Goal: Information Seeking & Learning: Compare options

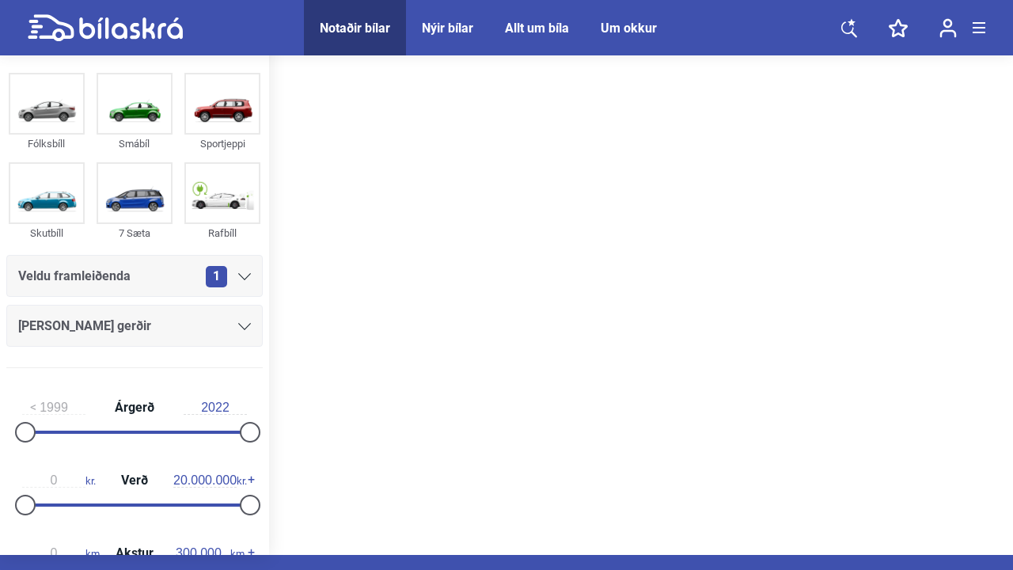
scroll to position [19, 0]
click at [228, 100] on img at bounding box center [222, 103] width 73 height 59
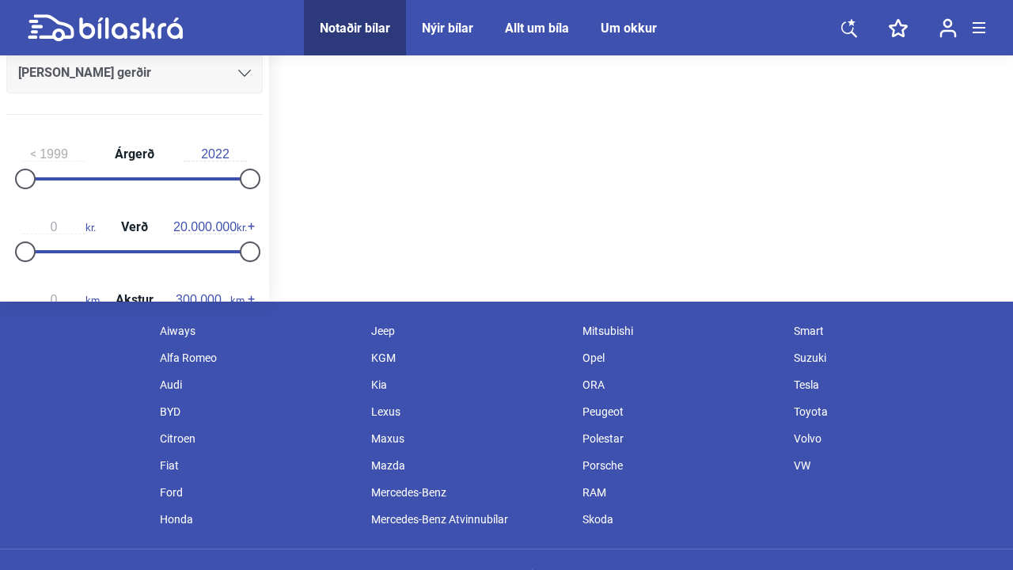
scroll to position [293, 0]
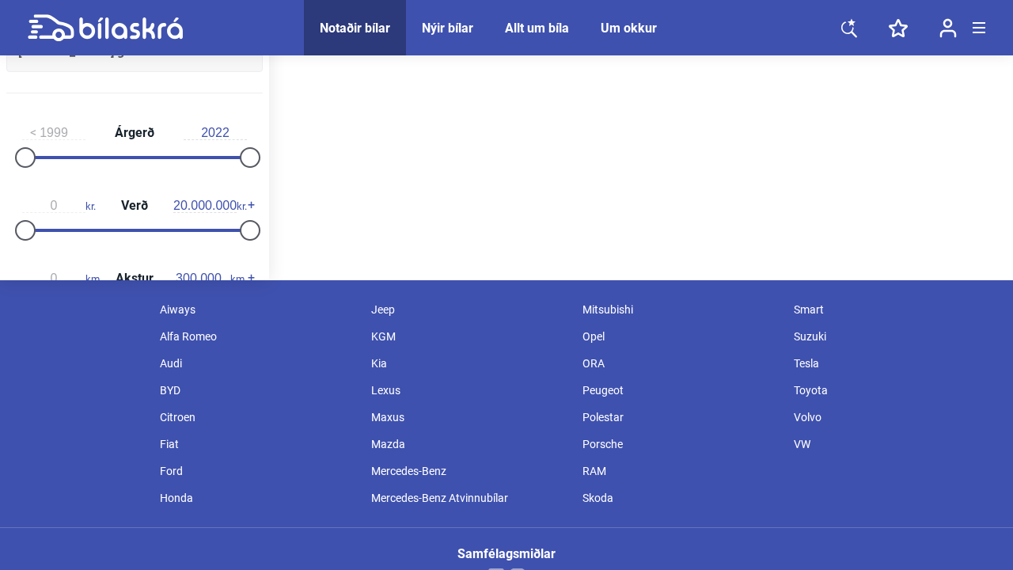
click at [163, 388] on div "BYD" at bounding box center [257, 390] width 211 height 27
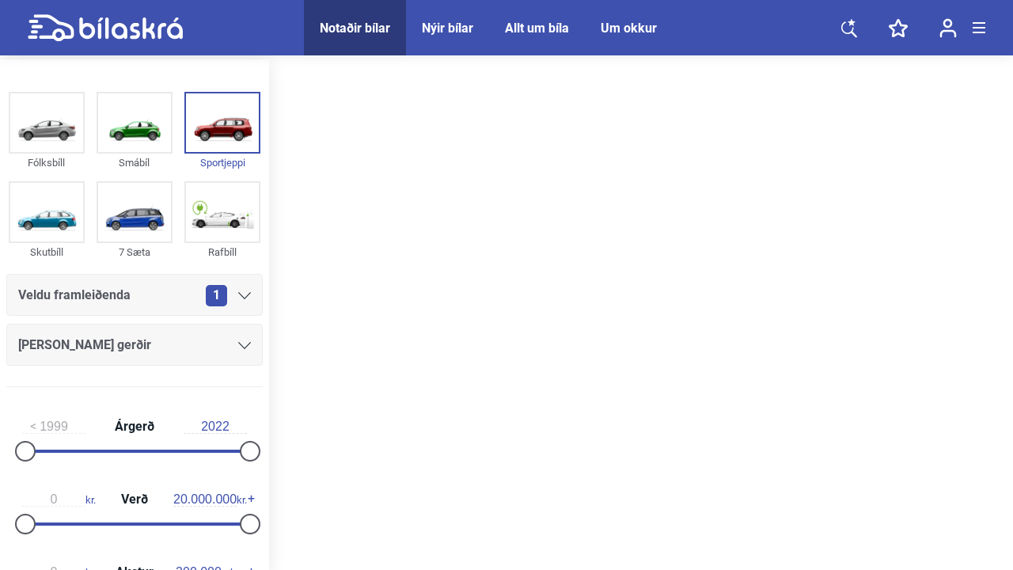
click at [239, 296] on icon at bounding box center [244, 295] width 13 height 7
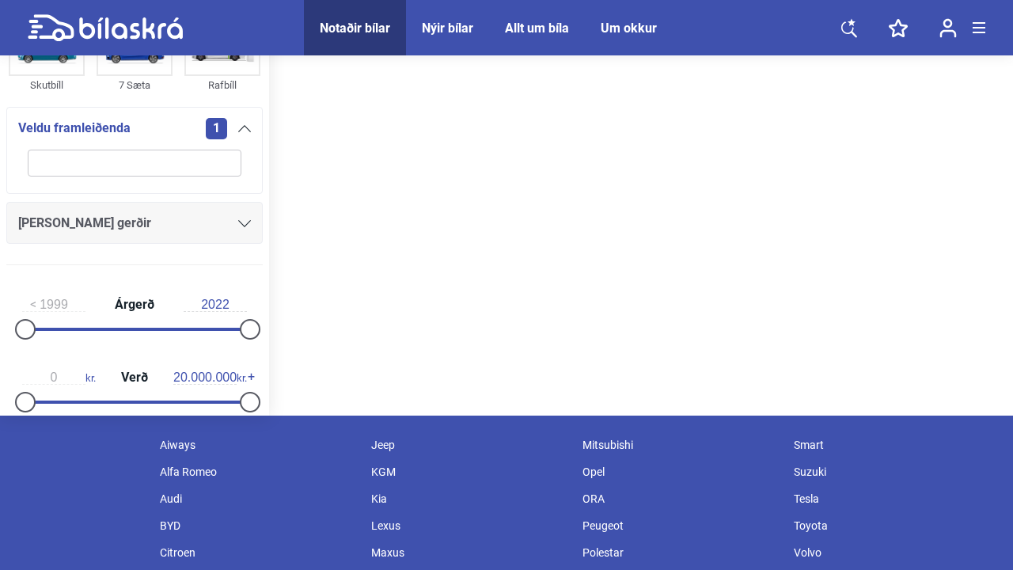
scroll to position [170, 0]
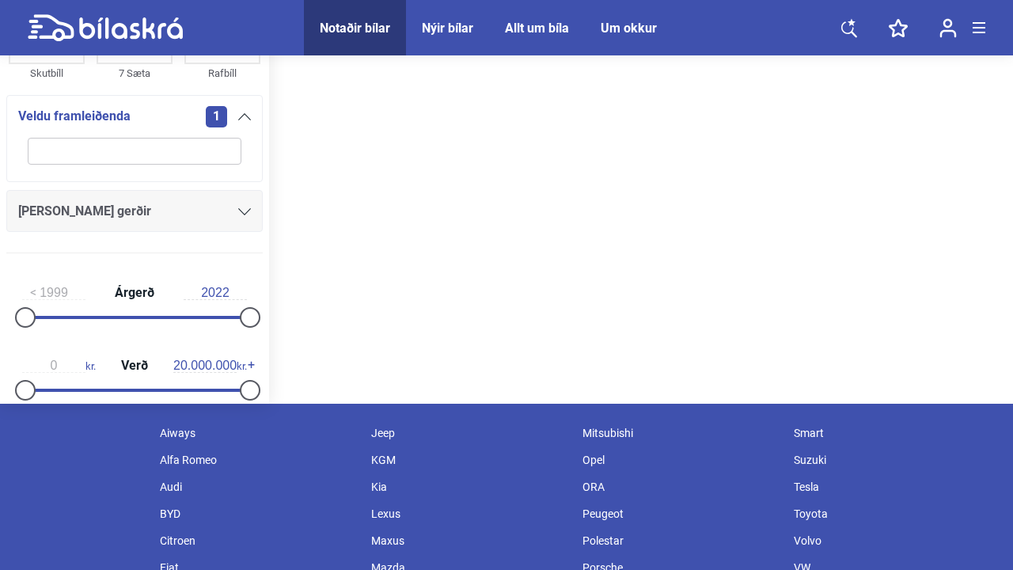
click at [162, 512] on div "BYD" at bounding box center [257, 513] width 211 height 27
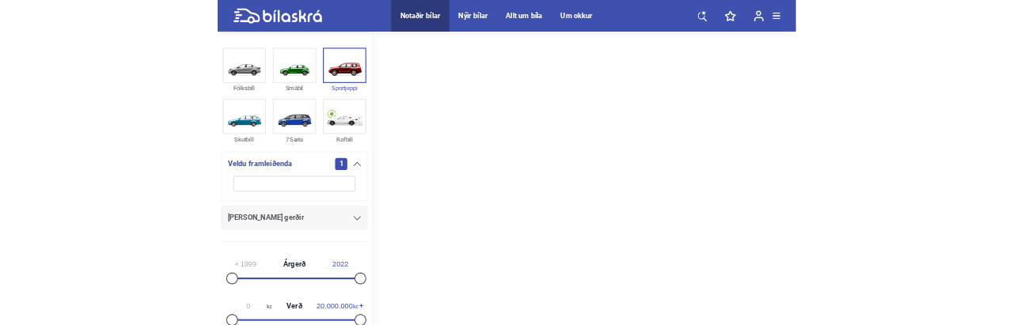
scroll to position [0, 0]
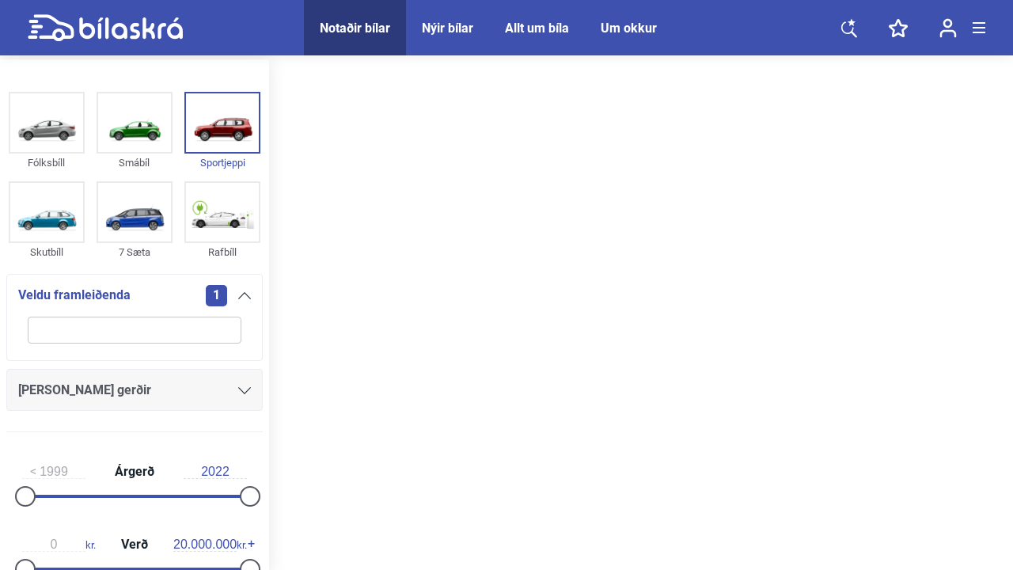
click at [238, 394] on icon at bounding box center [244, 390] width 13 height 7
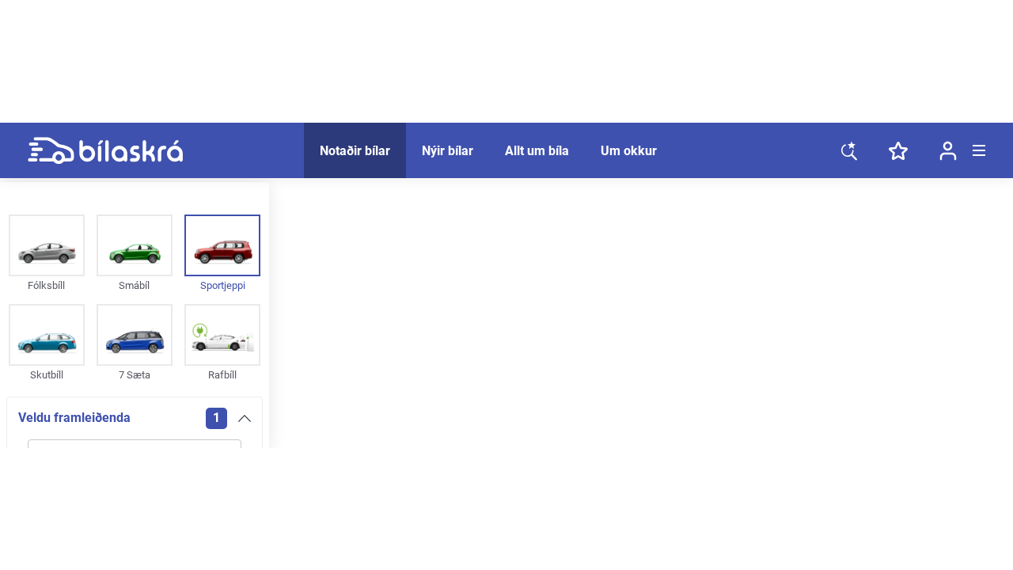
scroll to position [232, 0]
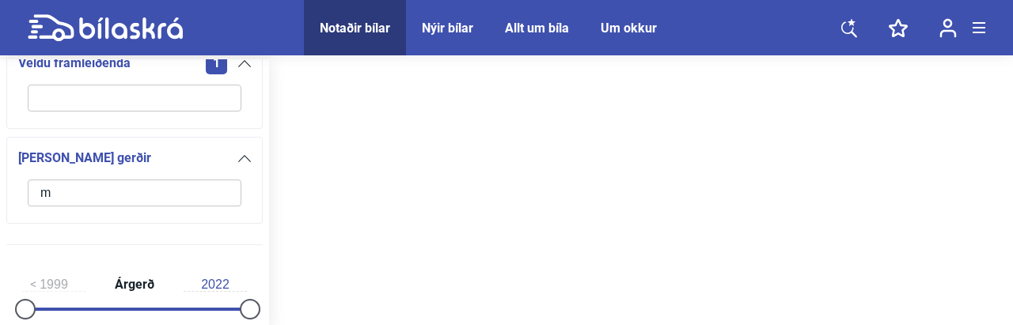
type input "mg"
click button "hreinsa síu" at bounding box center [0, 0] width 0 height 0
type input "2022"
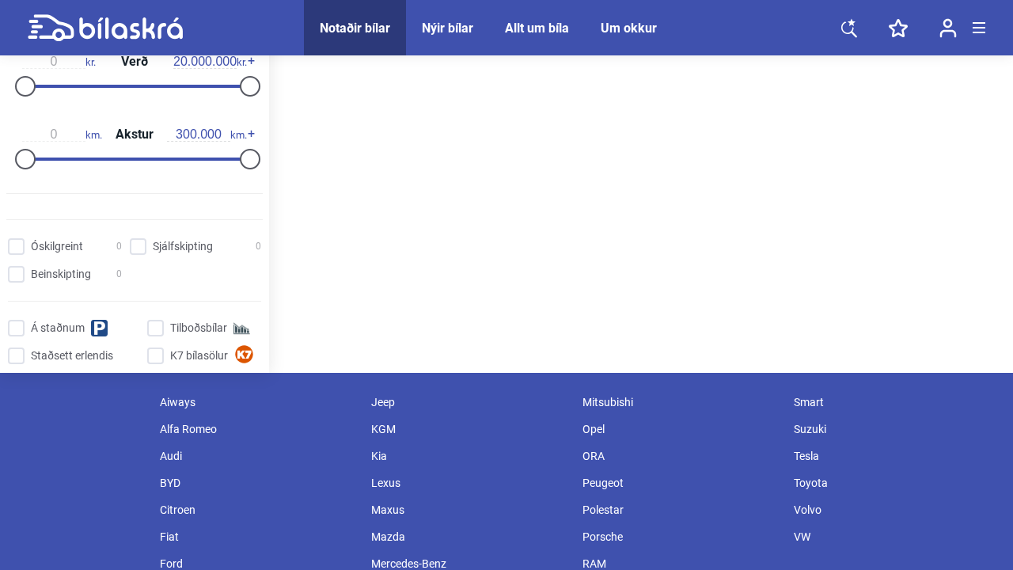
scroll to position [252, 0]
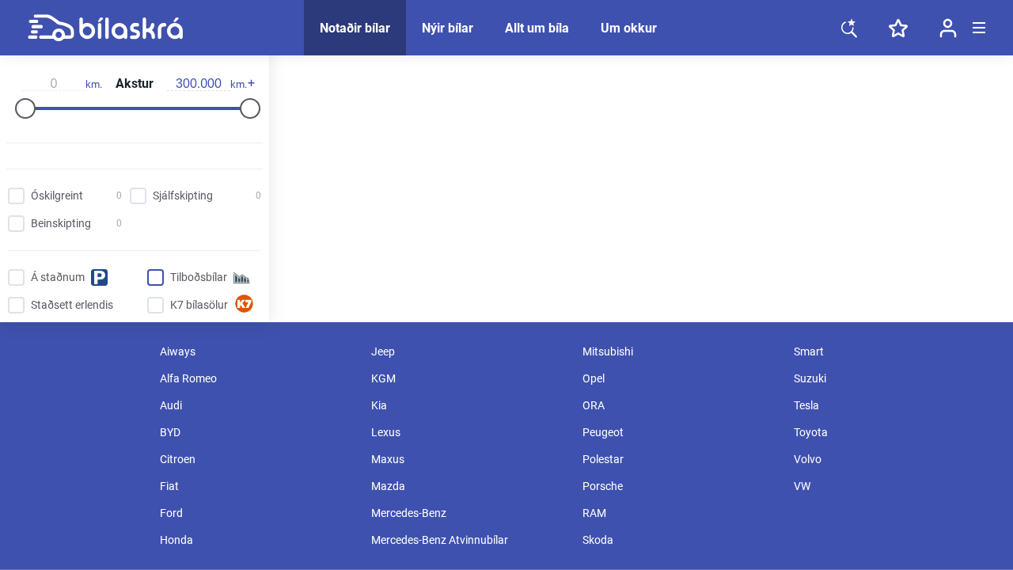
click at [153, 282] on input "Tilboðsbílar" at bounding box center [207, 278] width 114 height 17
checkbox input "true"
click at [153, 311] on input "K7 bílasölur" at bounding box center [207, 305] width 114 height 17
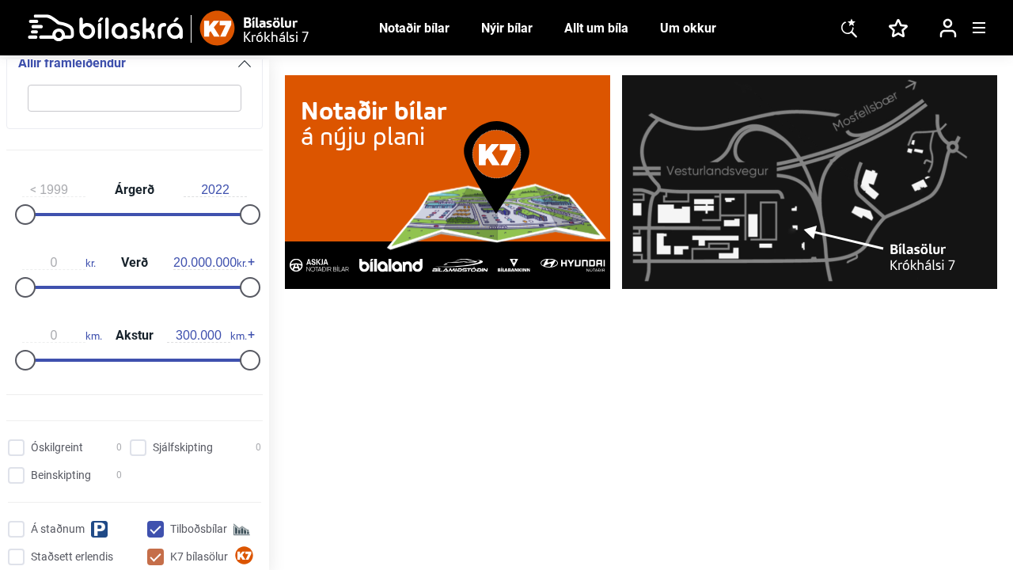
click at [429, 29] on div "Notaðir bílar" at bounding box center [414, 28] width 70 height 15
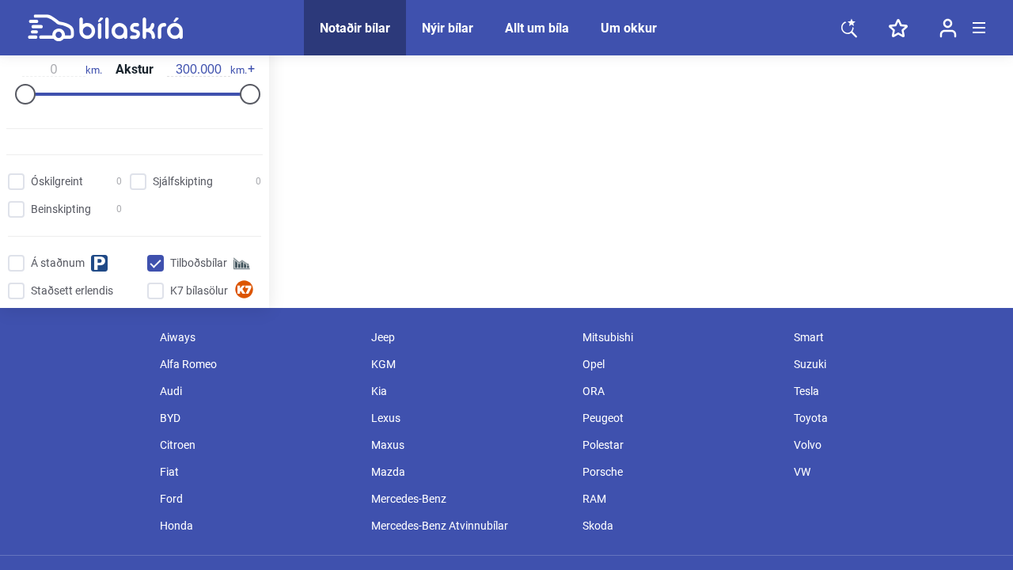
scroll to position [330, 0]
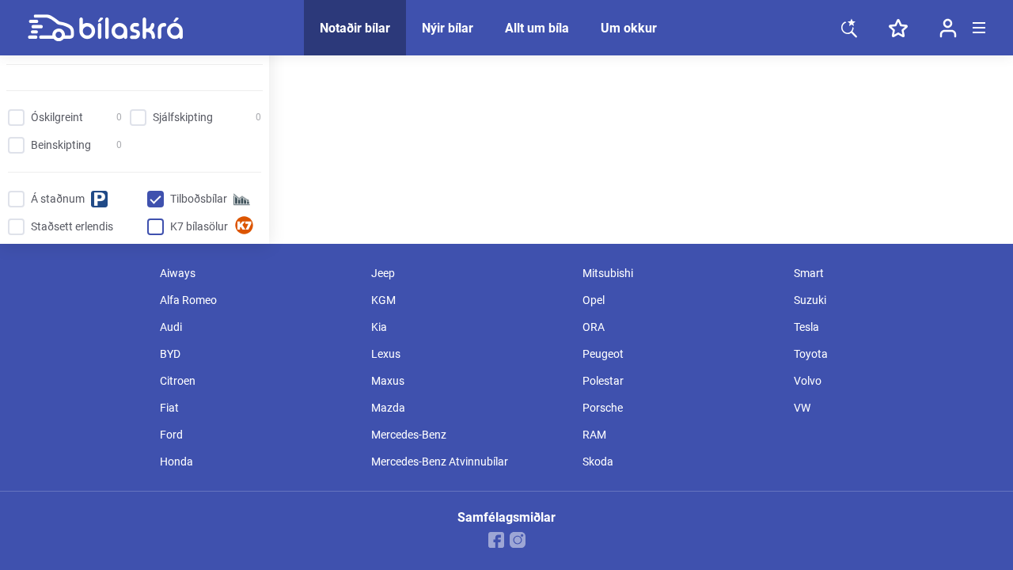
click at [153, 233] on input "K7 bílasölur" at bounding box center [207, 227] width 114 height 17
checkbox input "true"
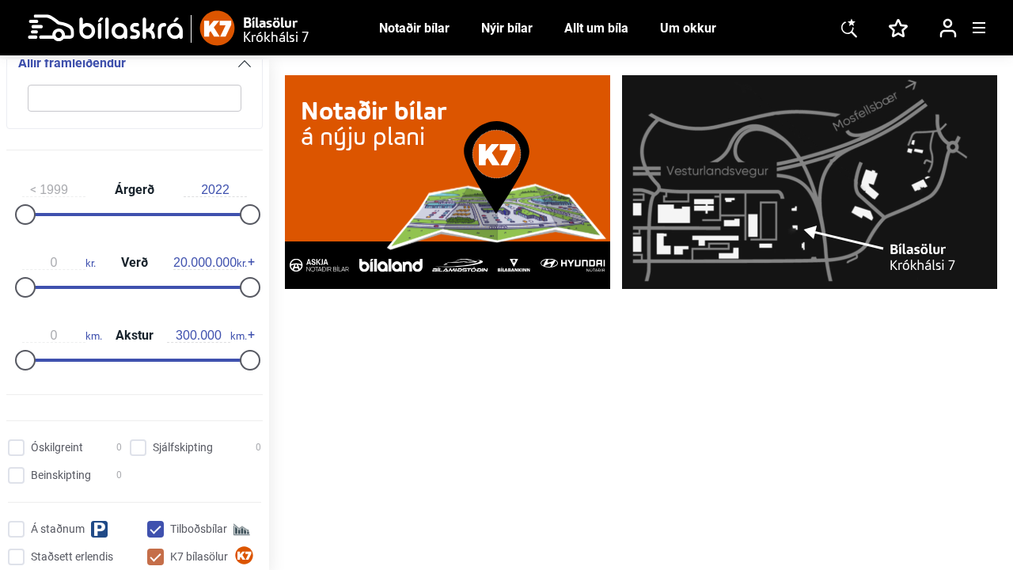
click at [590, 233] on img at bounding box center [496, 189] width 228 height 136
click at [521, 215] on img at bounding box center [496, 189] width 228 height 136
click at [461, 273] on div at bounding box center [460, 264] width 66 height 47
click at [461, 265] on img at bounding box center [459, 265] width 55 height 13
click at [389, 265] on img at bounding box center [391, 265] width 64 height 13
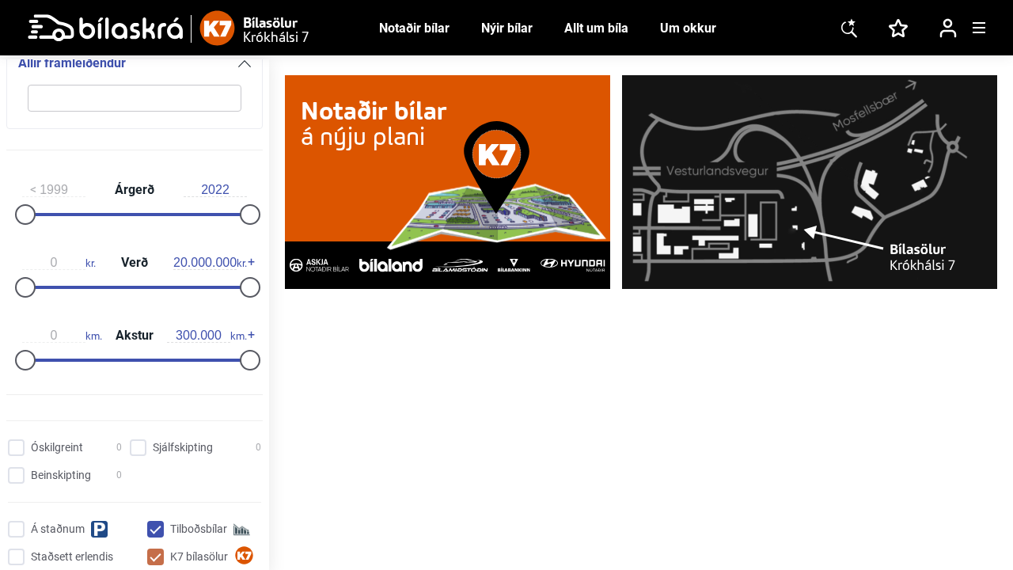
click at [502, 22] on div "Nýir bílar" at bounding box center [506, 28] width 51 height 15
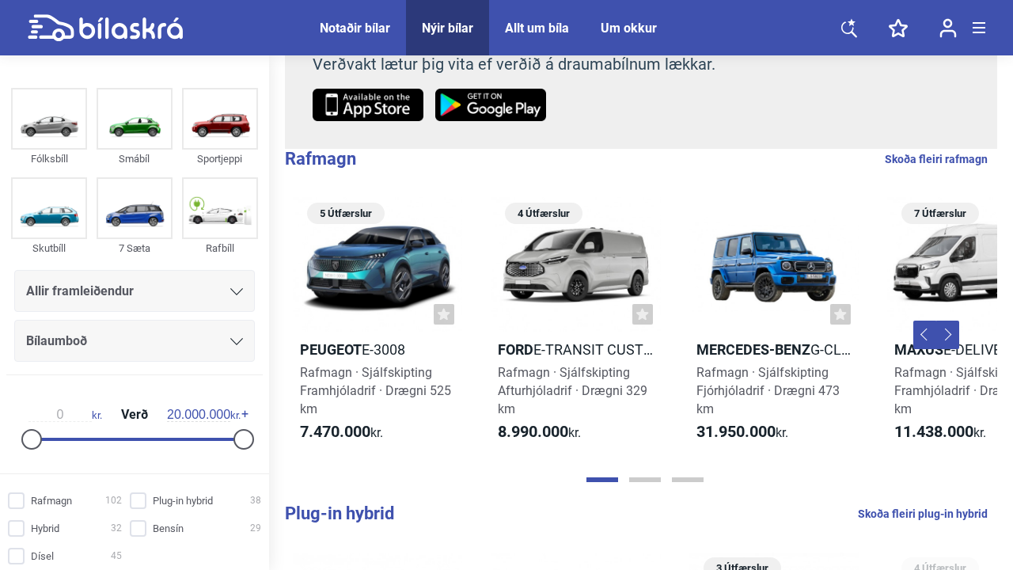
scroll to position [0, 173]
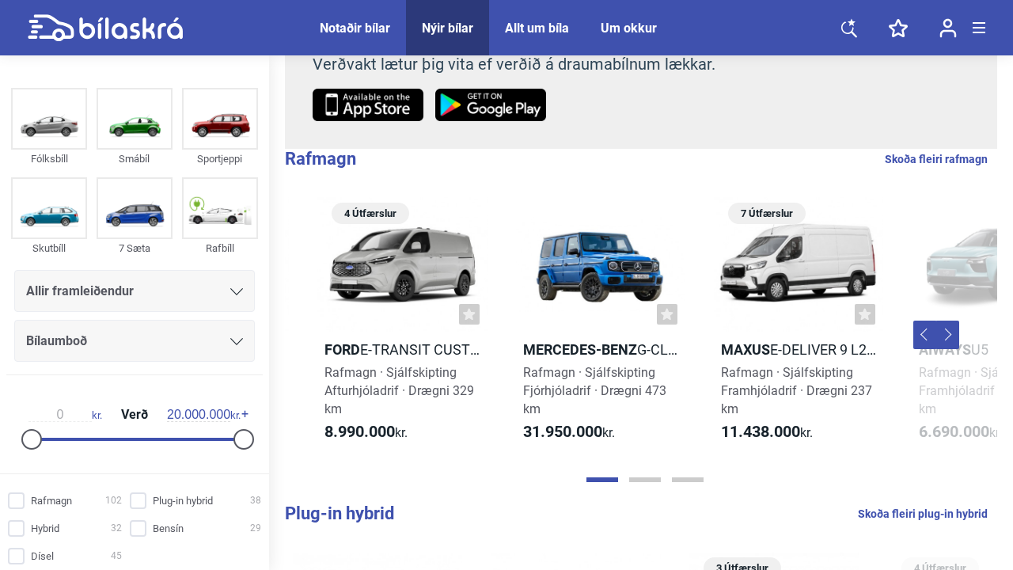
click at [926, 336] on button "Previous" at bounding box center [925, 334] width 24 height 28
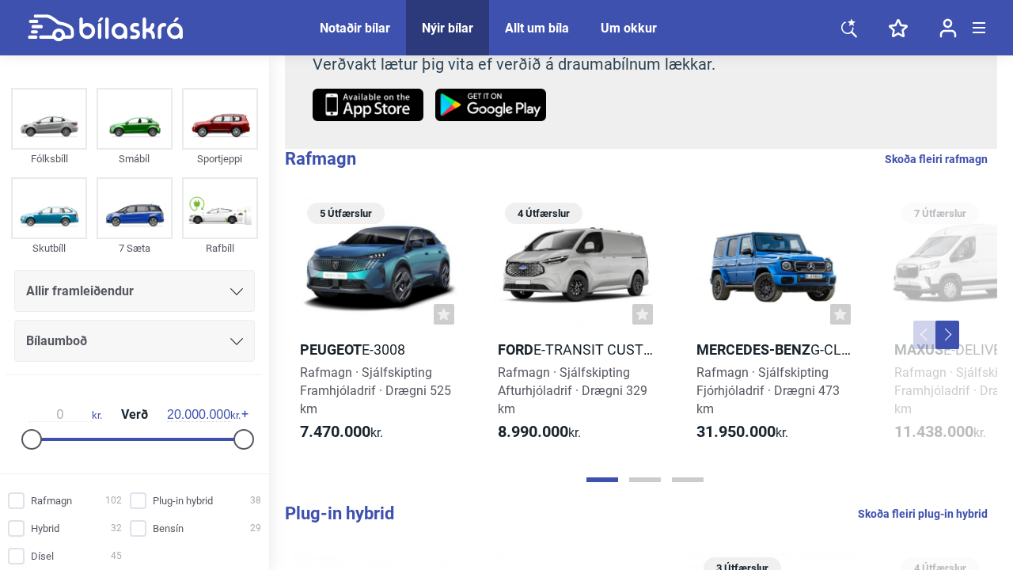
scroll to position [0, 9]
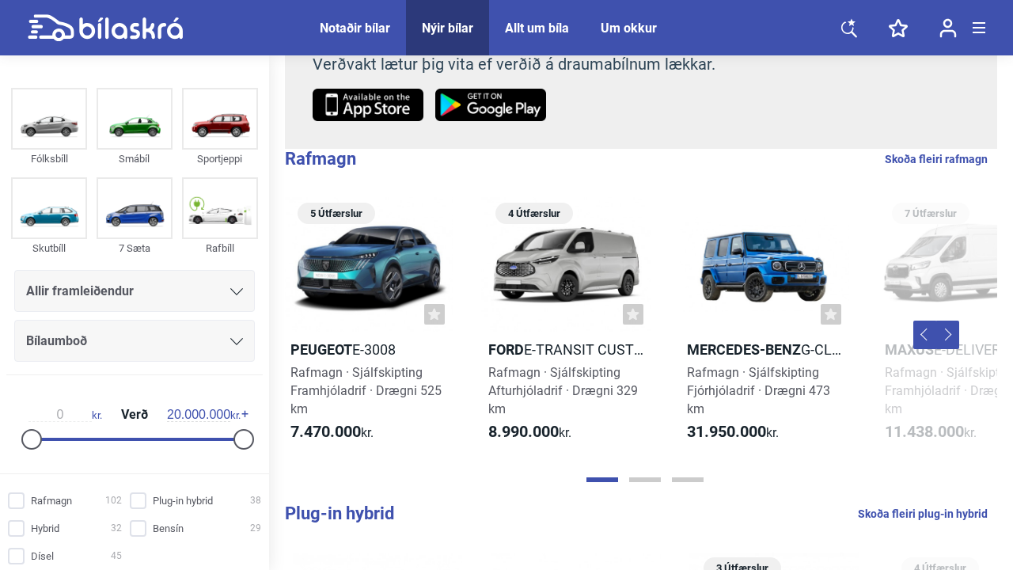
click at [942, 336] on button "Next" at bounding box center [947, 334] width 24 height 28
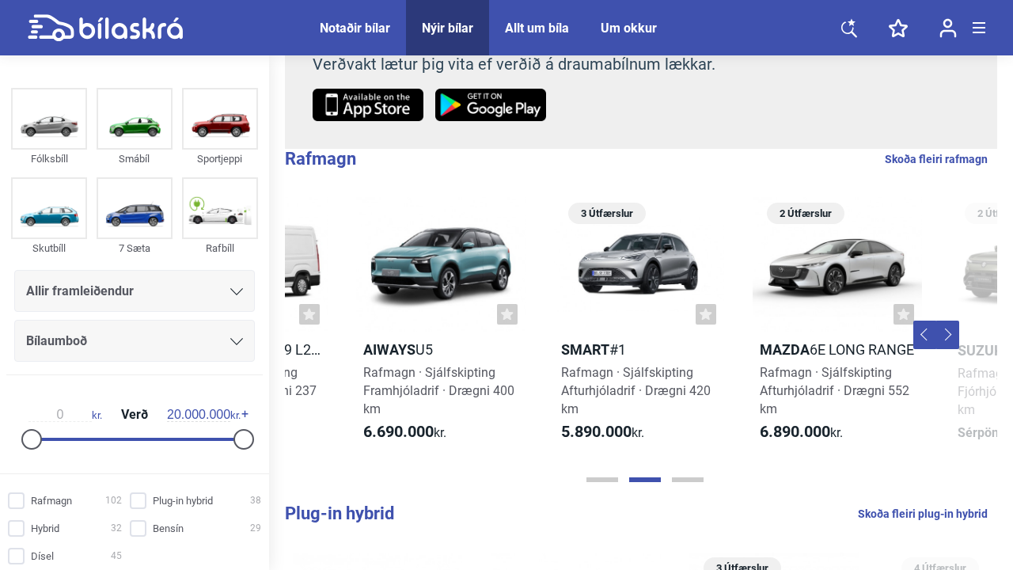
scroll to position [0, 732]
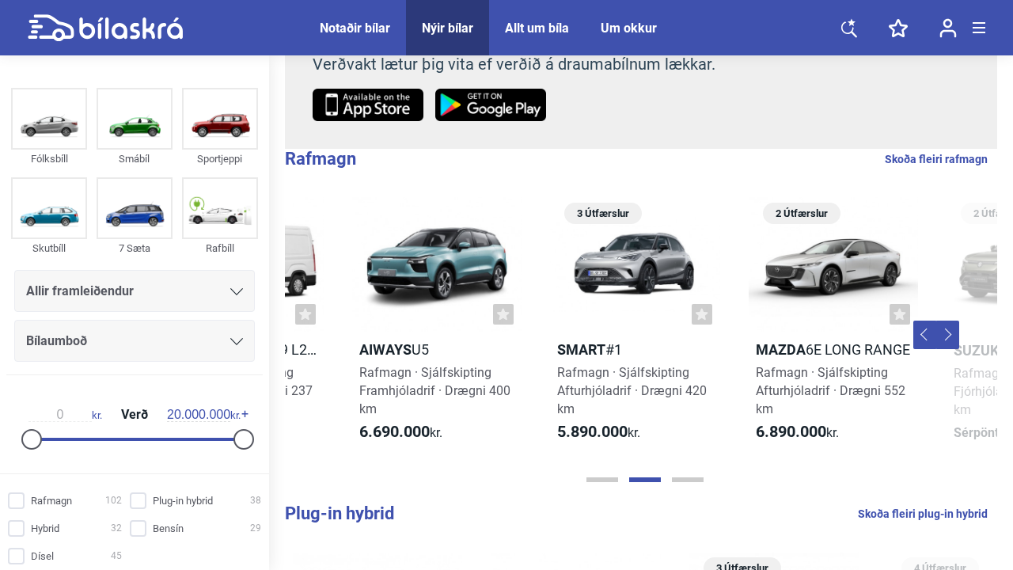
click at [942, 336] on button "Next" at bounding box center [947, 334] width 24 height 28
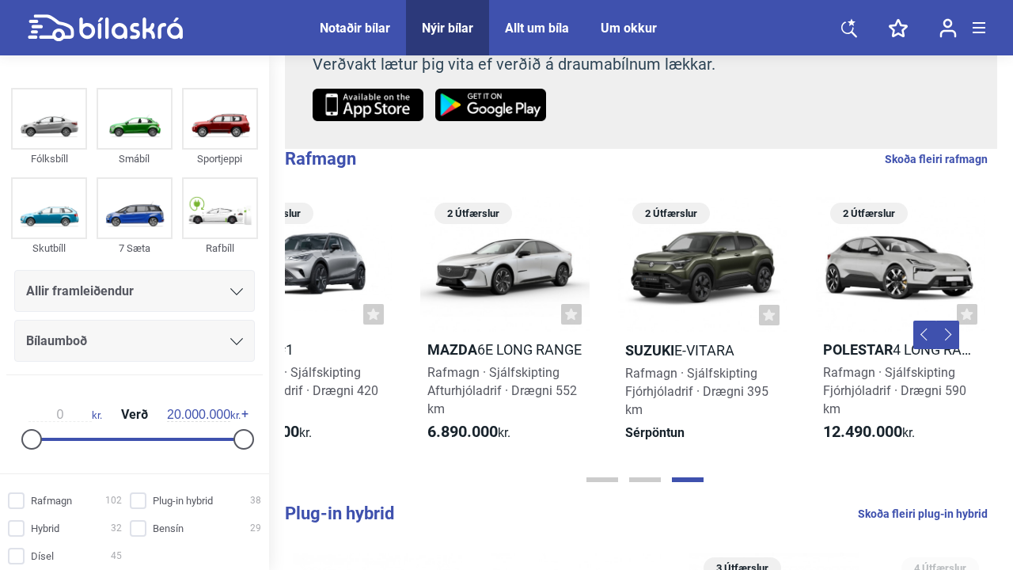
scroll to position [0, 1247]
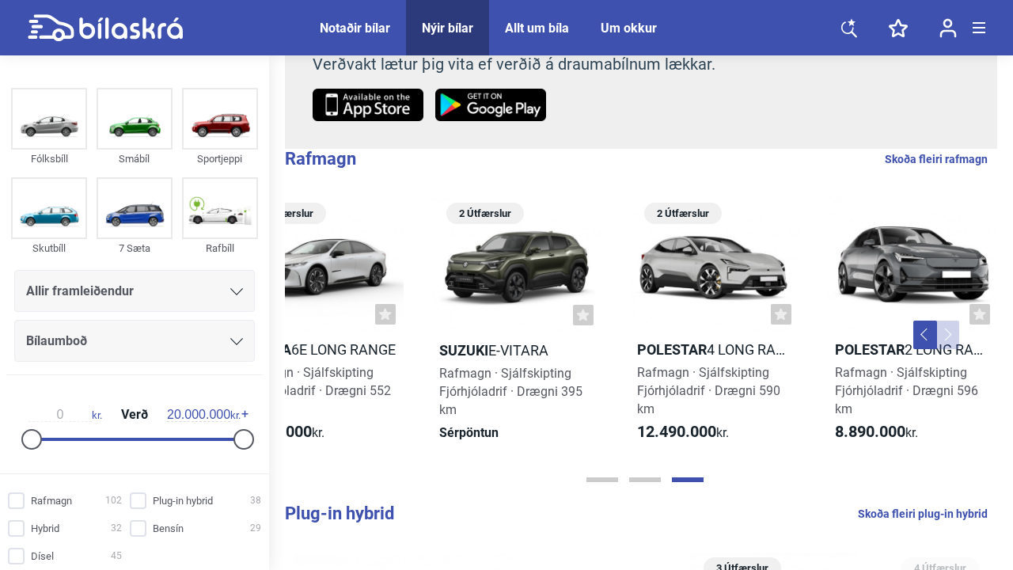
click at [952, 336] on button "Next" at bounding box center [947, 334] width 24 height 28
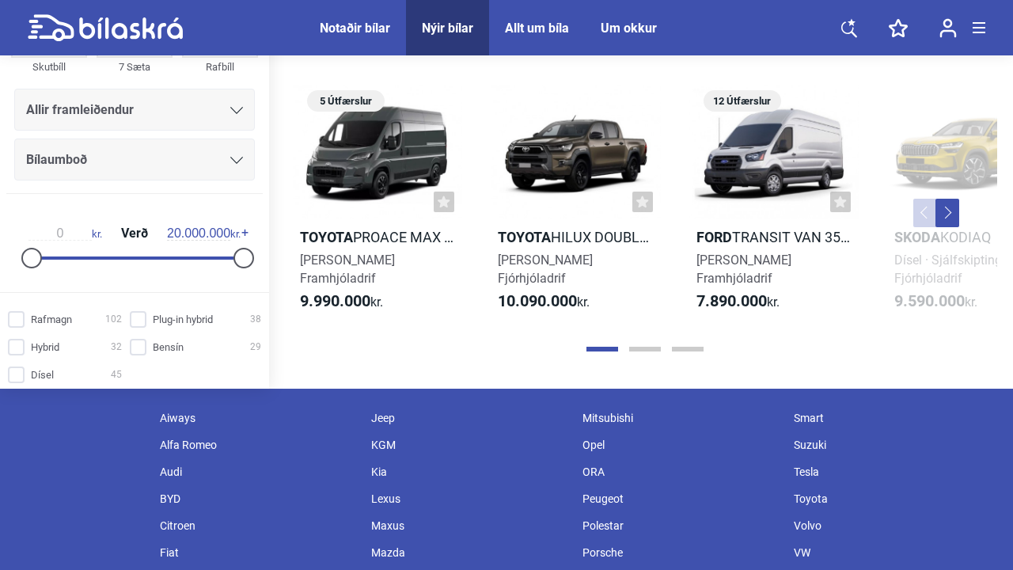
scroll to position [1860, 0]
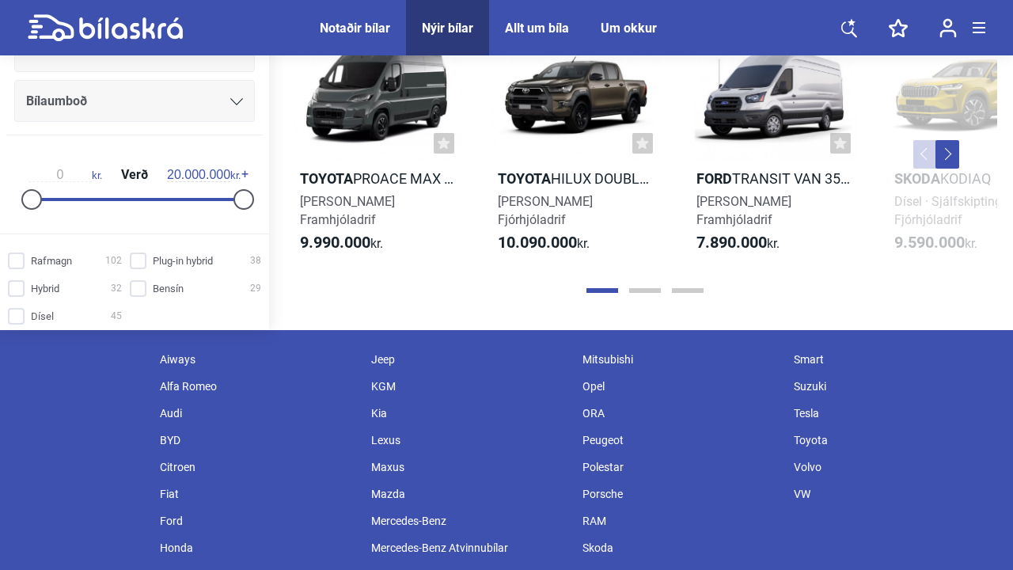
click at [952, 161] on button "Next" at bounding box center [947, 154] width 24 height 28
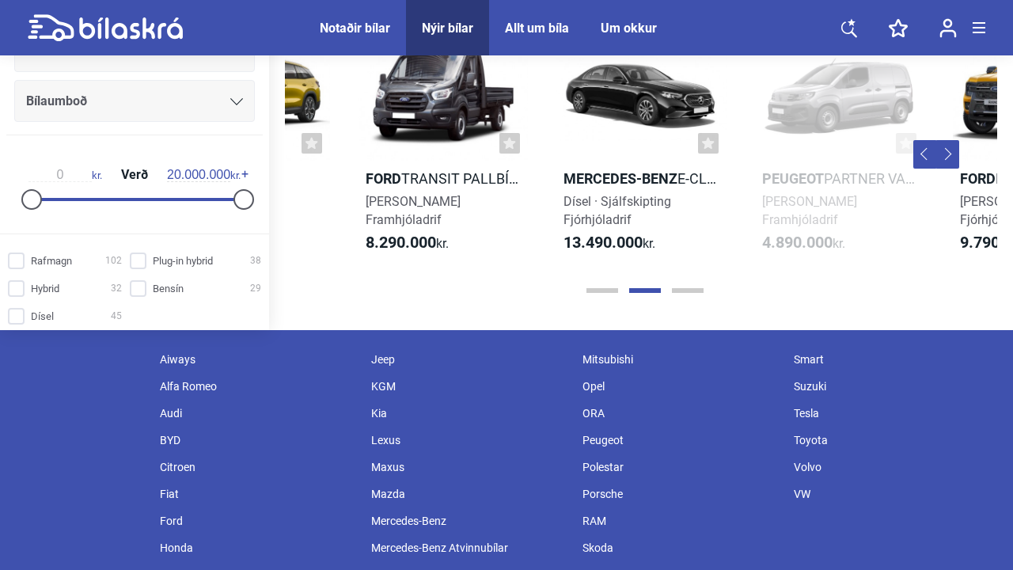
scroll to position [0, 732]
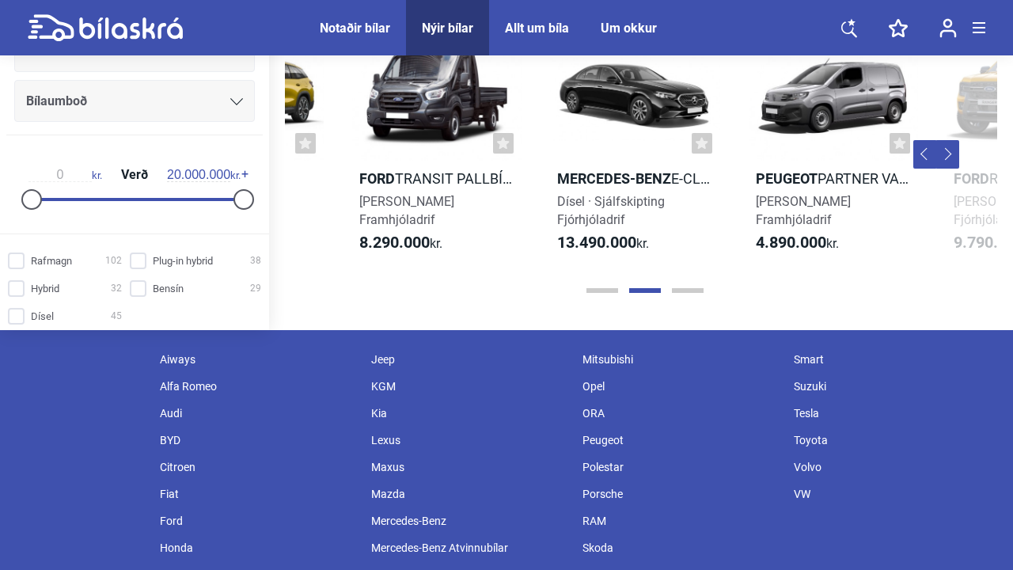
click at [952, 161] on button "Next" at bounding box center [947, 154] width 24 height 28
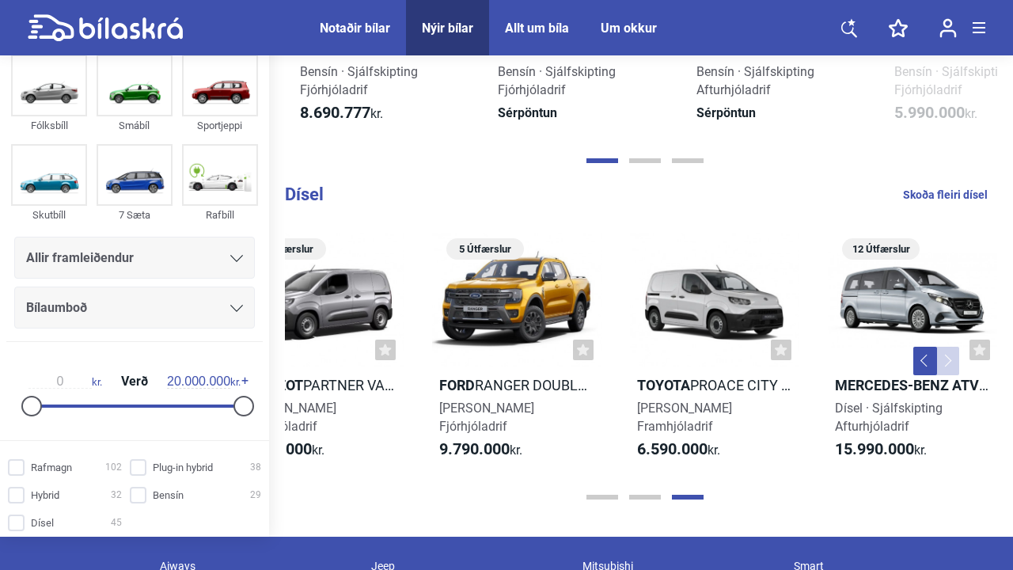
scroll to position [1399, 0]
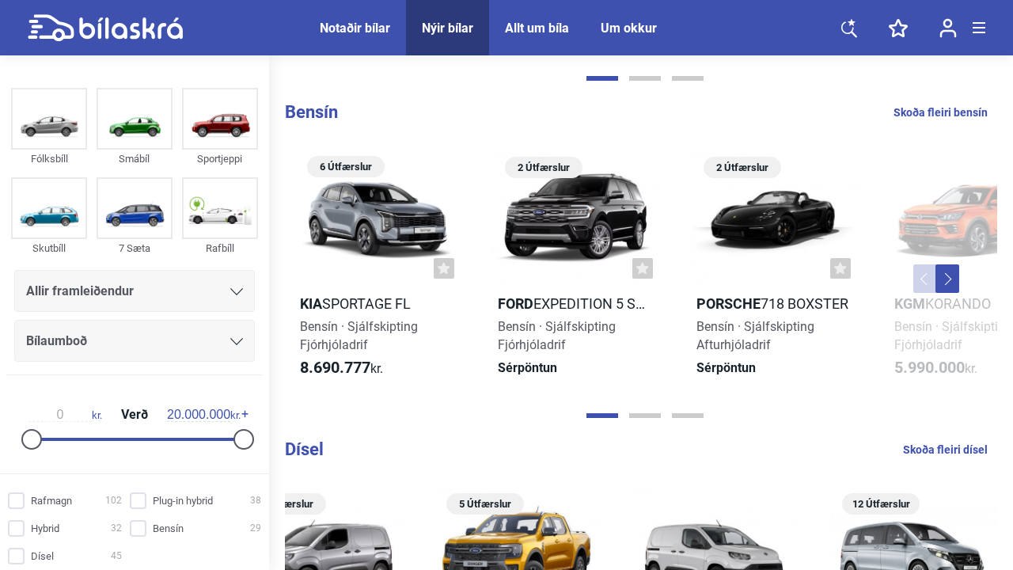
click at [952, 280] on button "Next" at bounding box center [947, 278] width 24 height 28
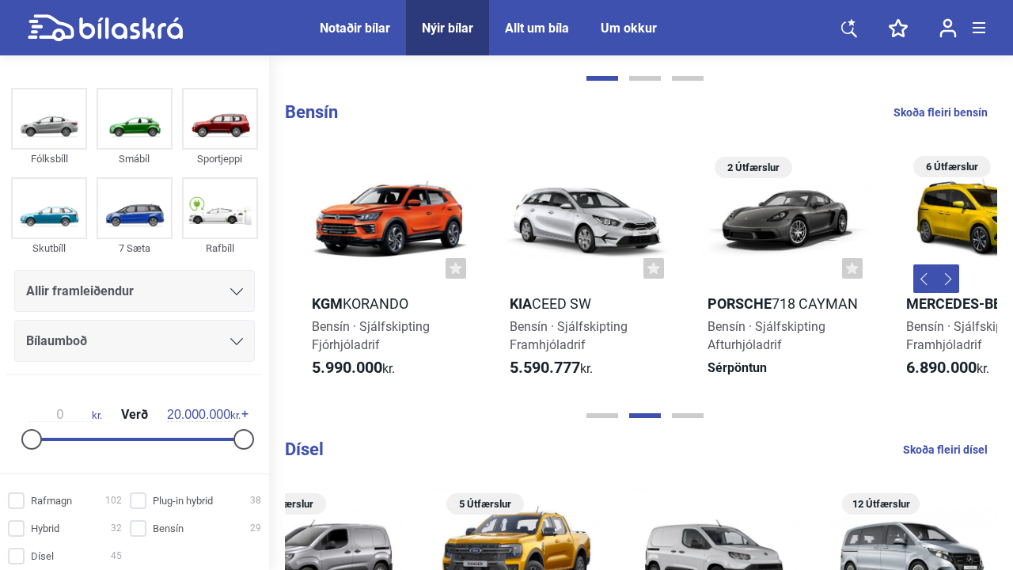
scroll to position [0, 732]
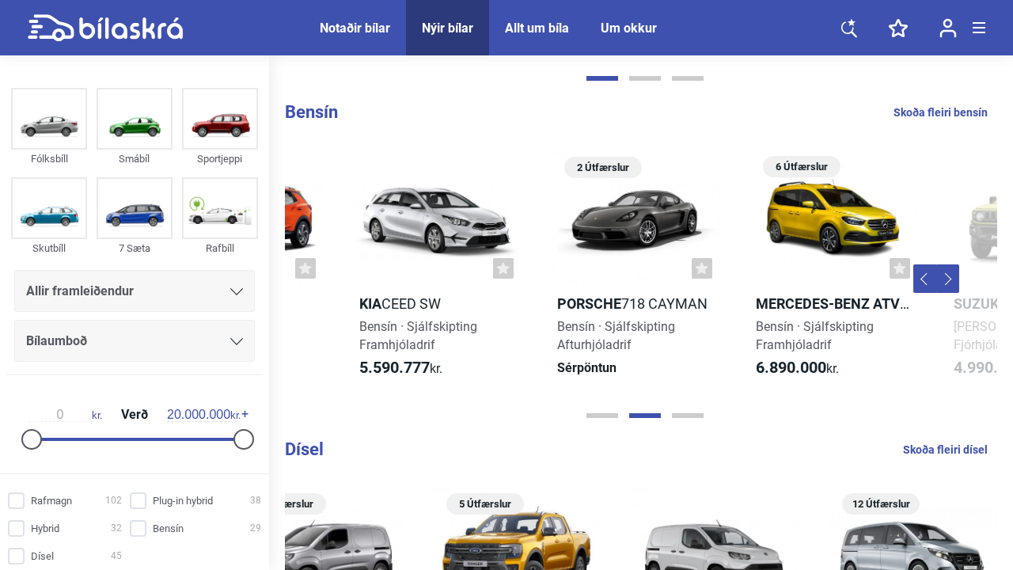
click at [952, 280] on button "Next" at bounding box center [947, 278] width 24 height 28
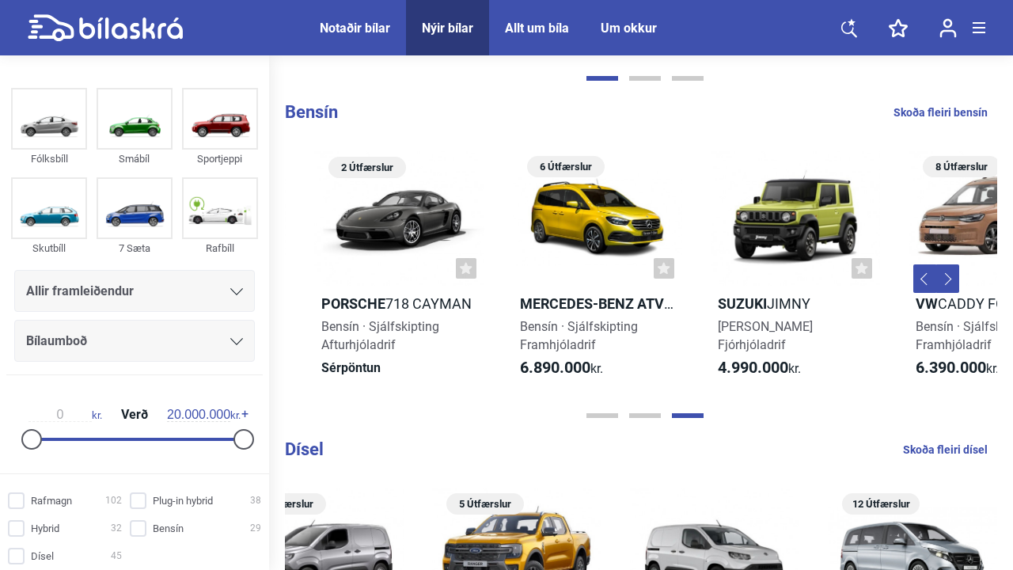
scroll to position [0, 1247]
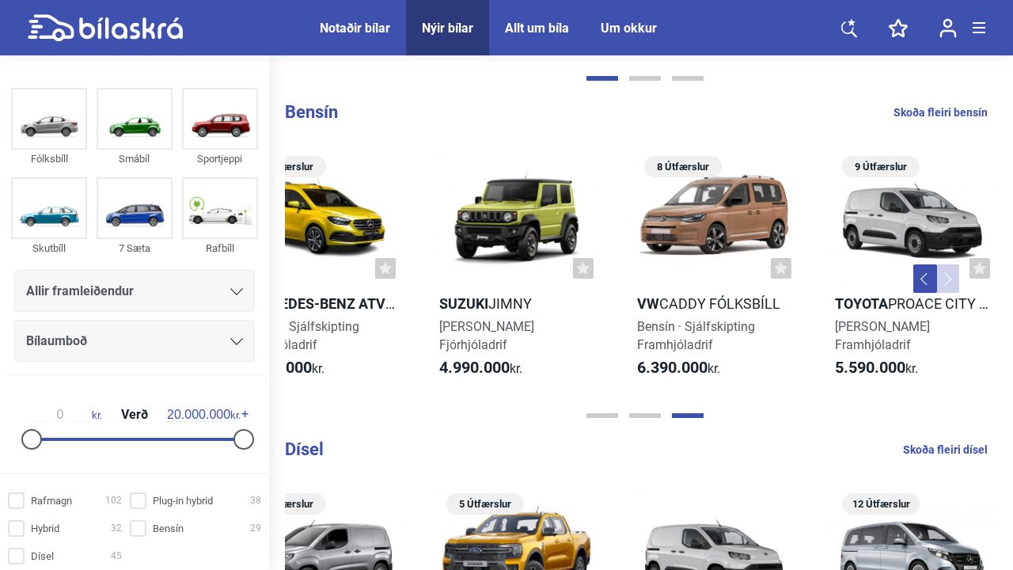
click at [952, 280] on button "Next" at bounding box center [947, 278] width 24 height 28
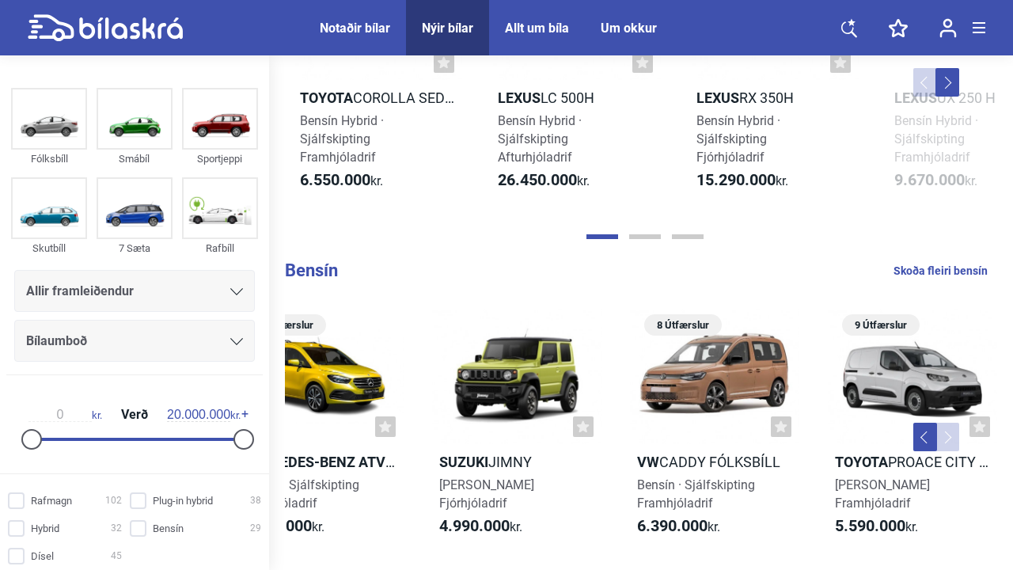
scroll to position [1132, 0]
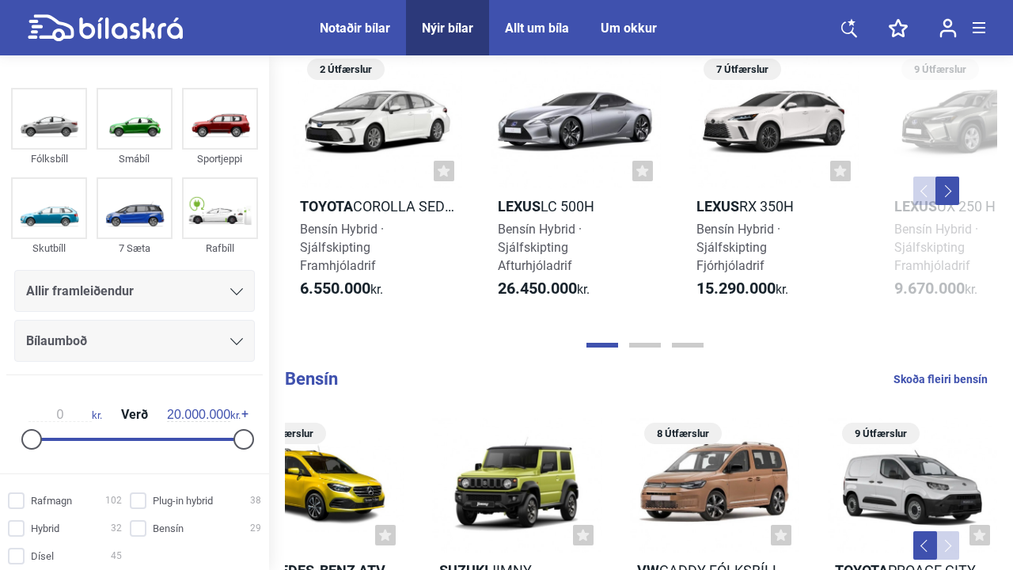
click at [952, 198] on button "Next" at bounding box center [947, 190] width 24 height 28
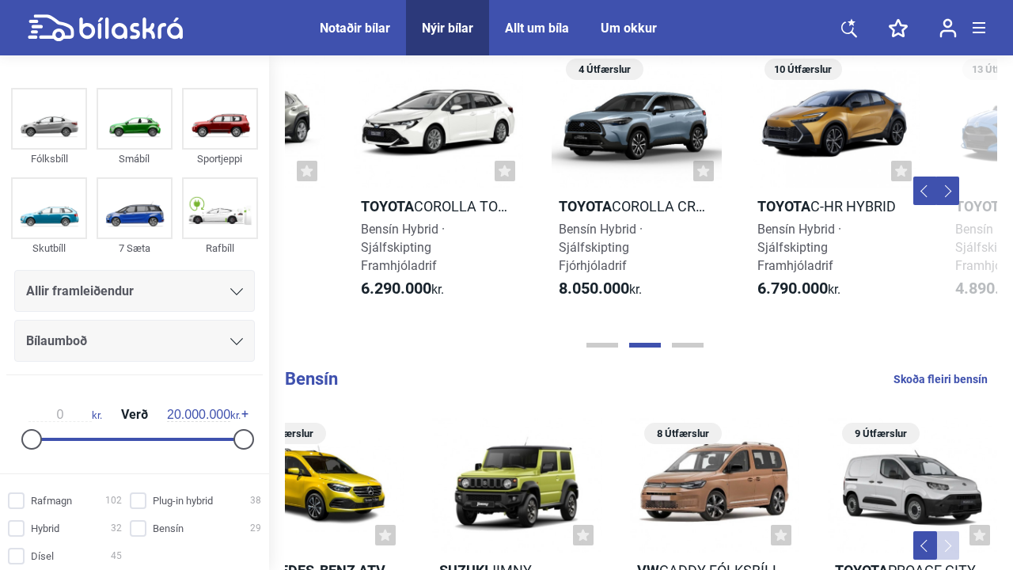
scroll to position [0, 732]
click at [952, 198] on button "Next" at bounding box center [947, 190] width 24 height 28
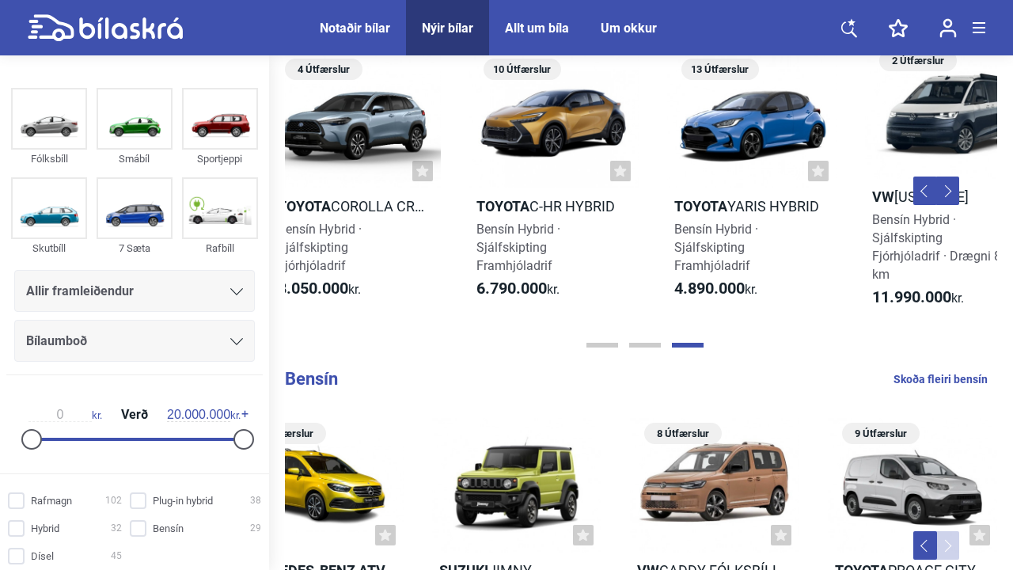
scroll to position [0, 1247]
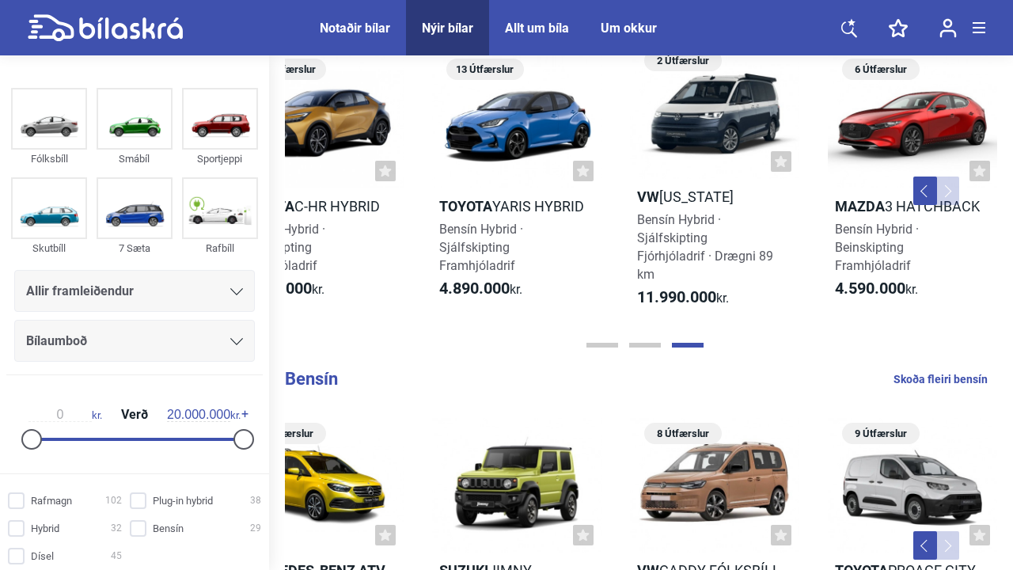
click at [952, 198] on button "Next" at bounding box center [947, 190] width 24 height 28
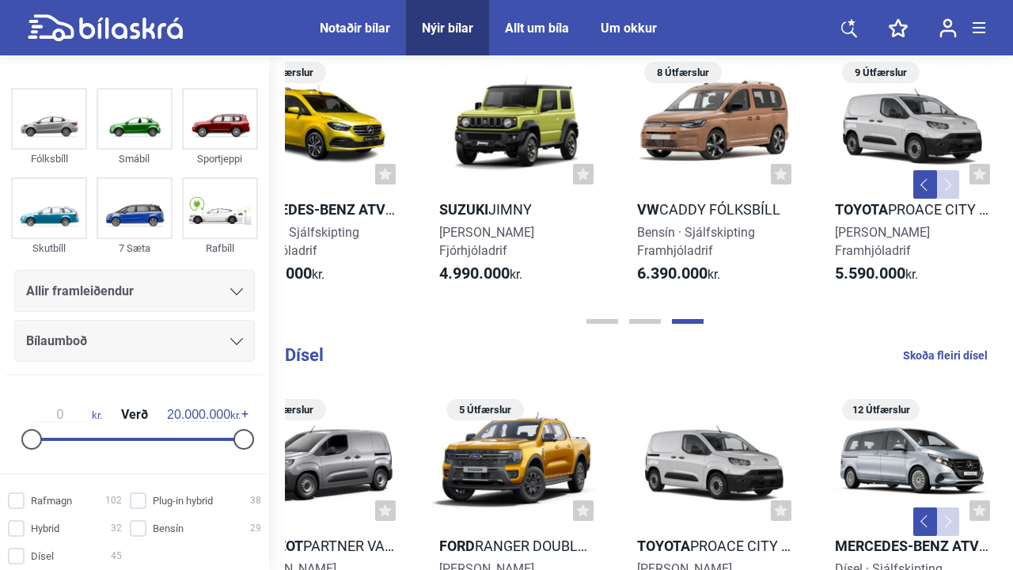
scroll to position [1498, 0]
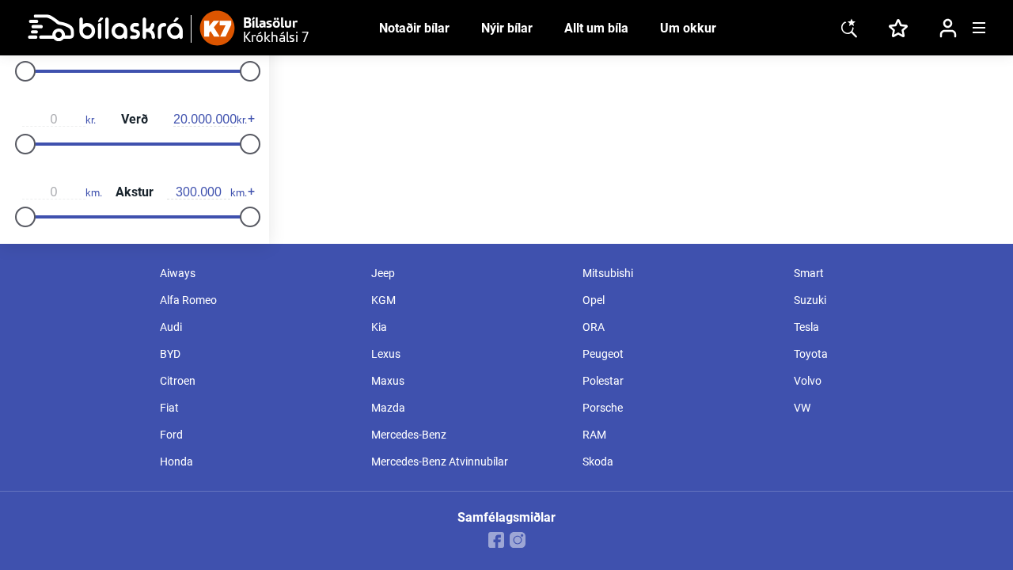
scroll to position [11, 0]
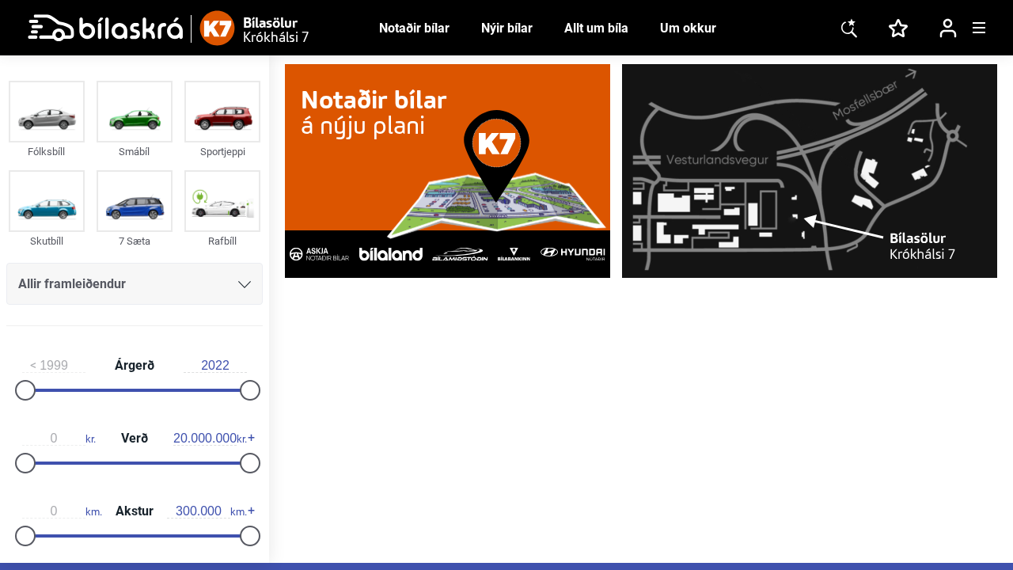
checkbox input "true"
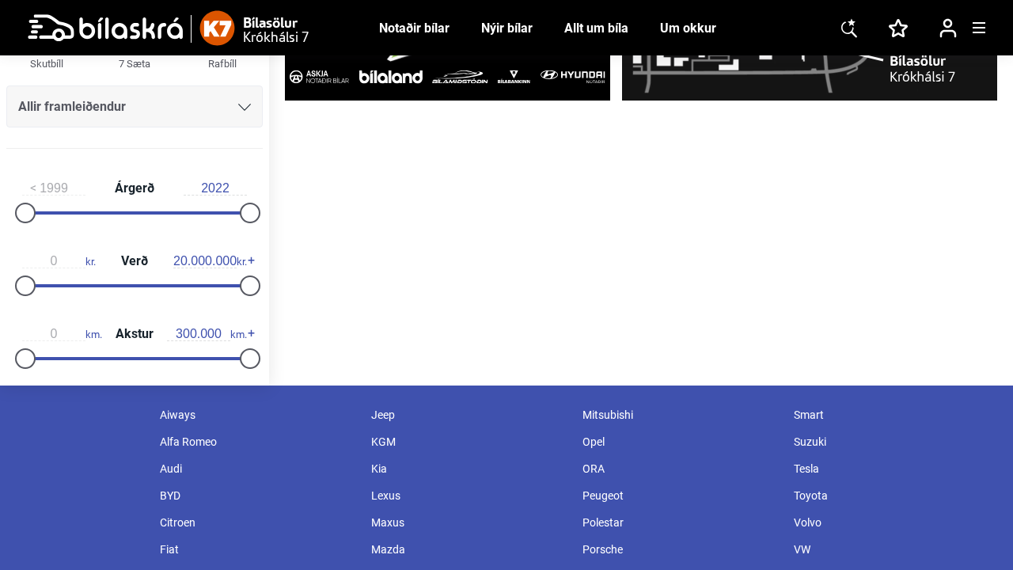
scroll to position [146, 0]
